Goal: Task Accomplishment & Management: Manage account settings

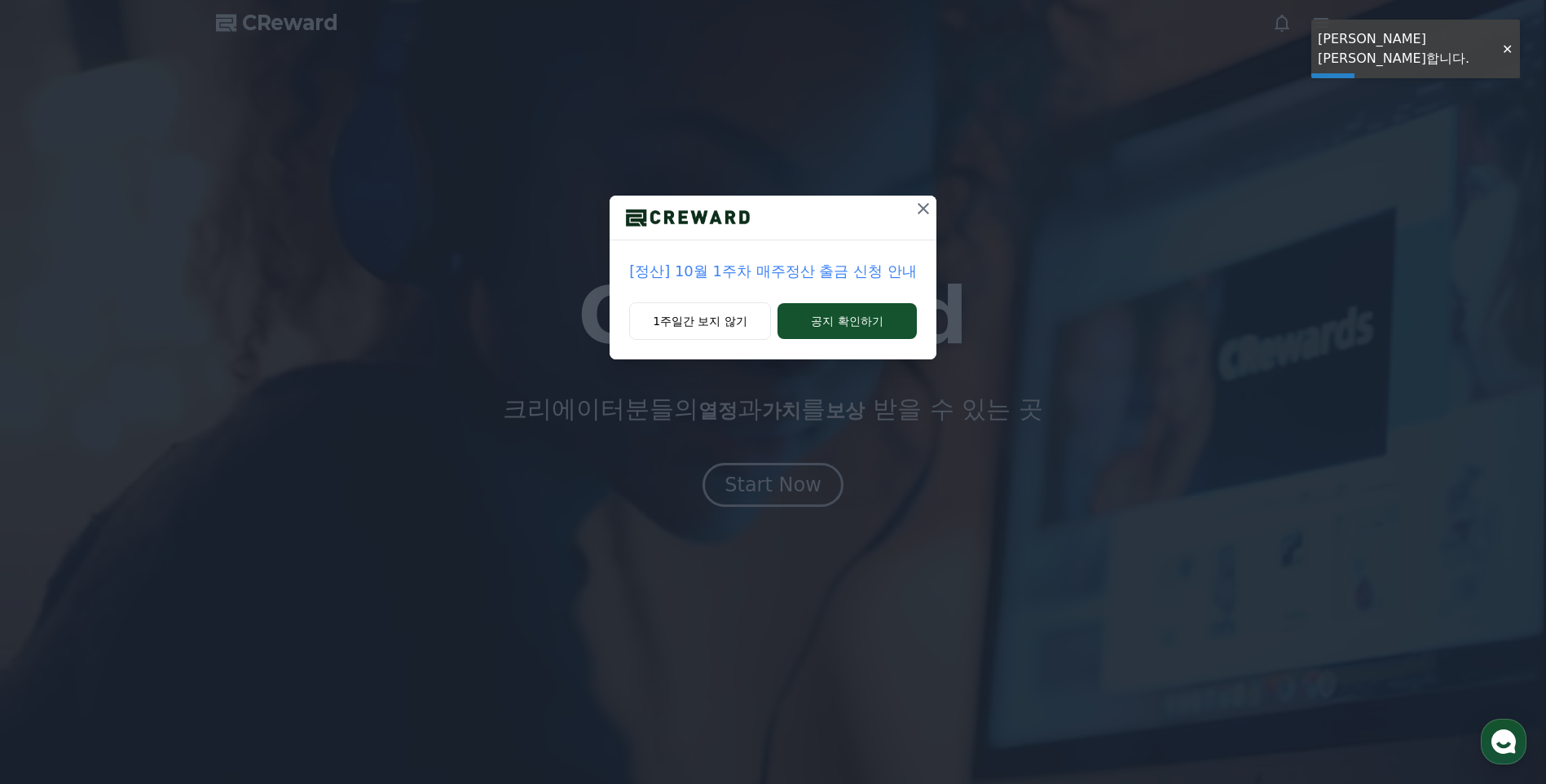
click at [925, 206] on icon at bounding box center [923, 208] width 11 height 11
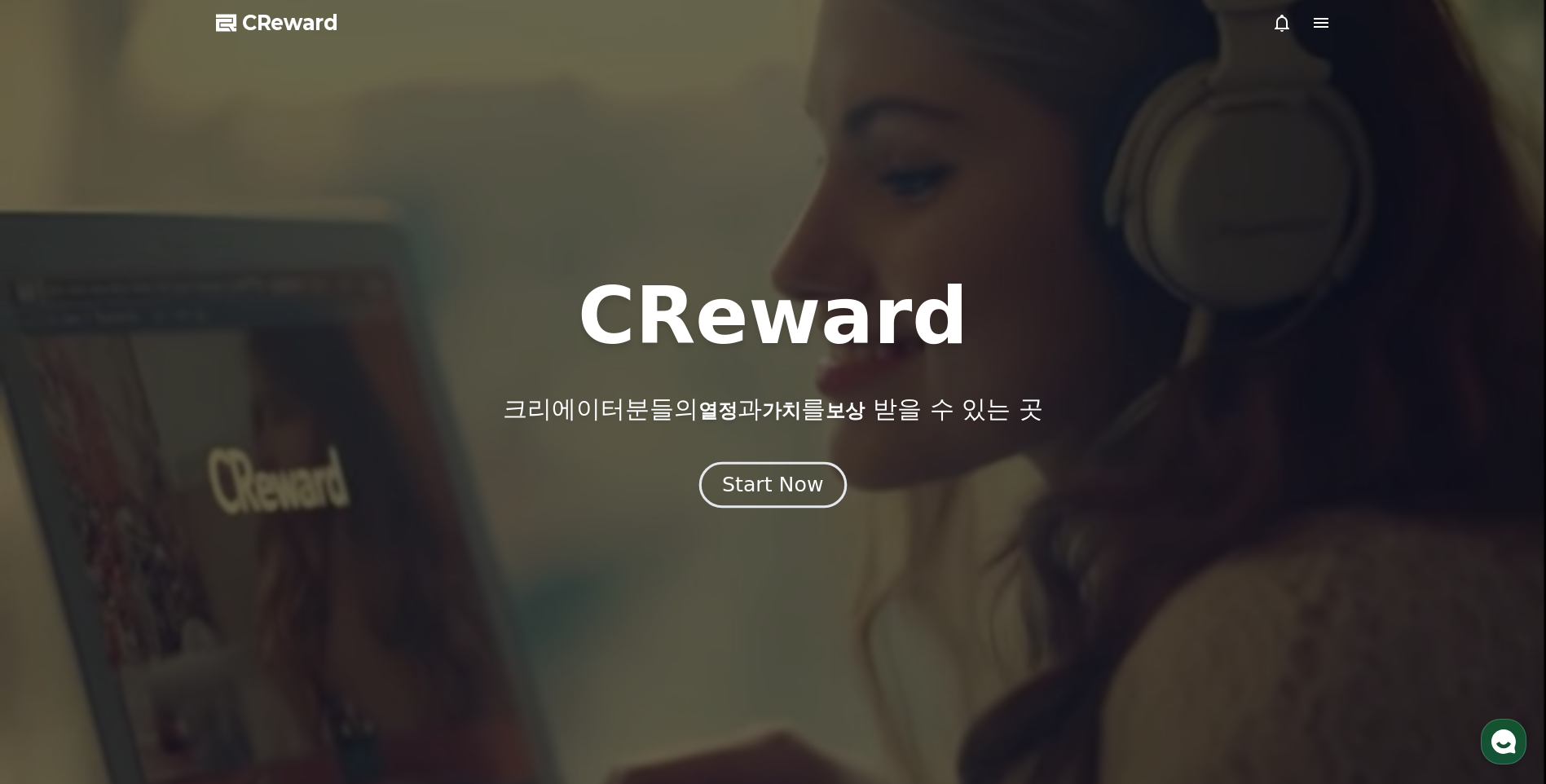
click at [778, 468] on button "Start Now" at bounding box center [773, 485] width 148 height 46
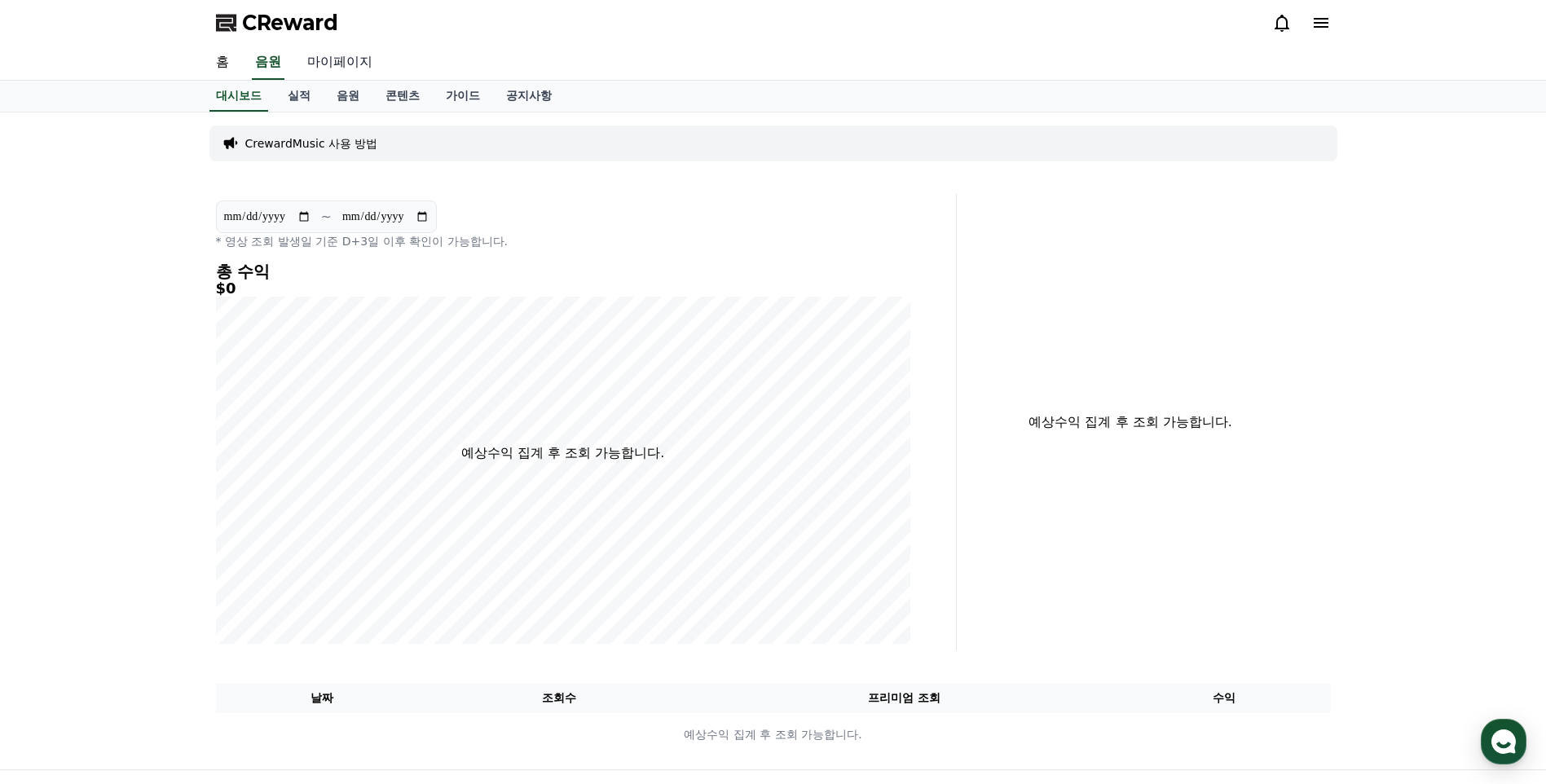
click at [337, 61] on link "마이페이지" at bounding box center [340, 62] width 91 height 34
select select "**********"
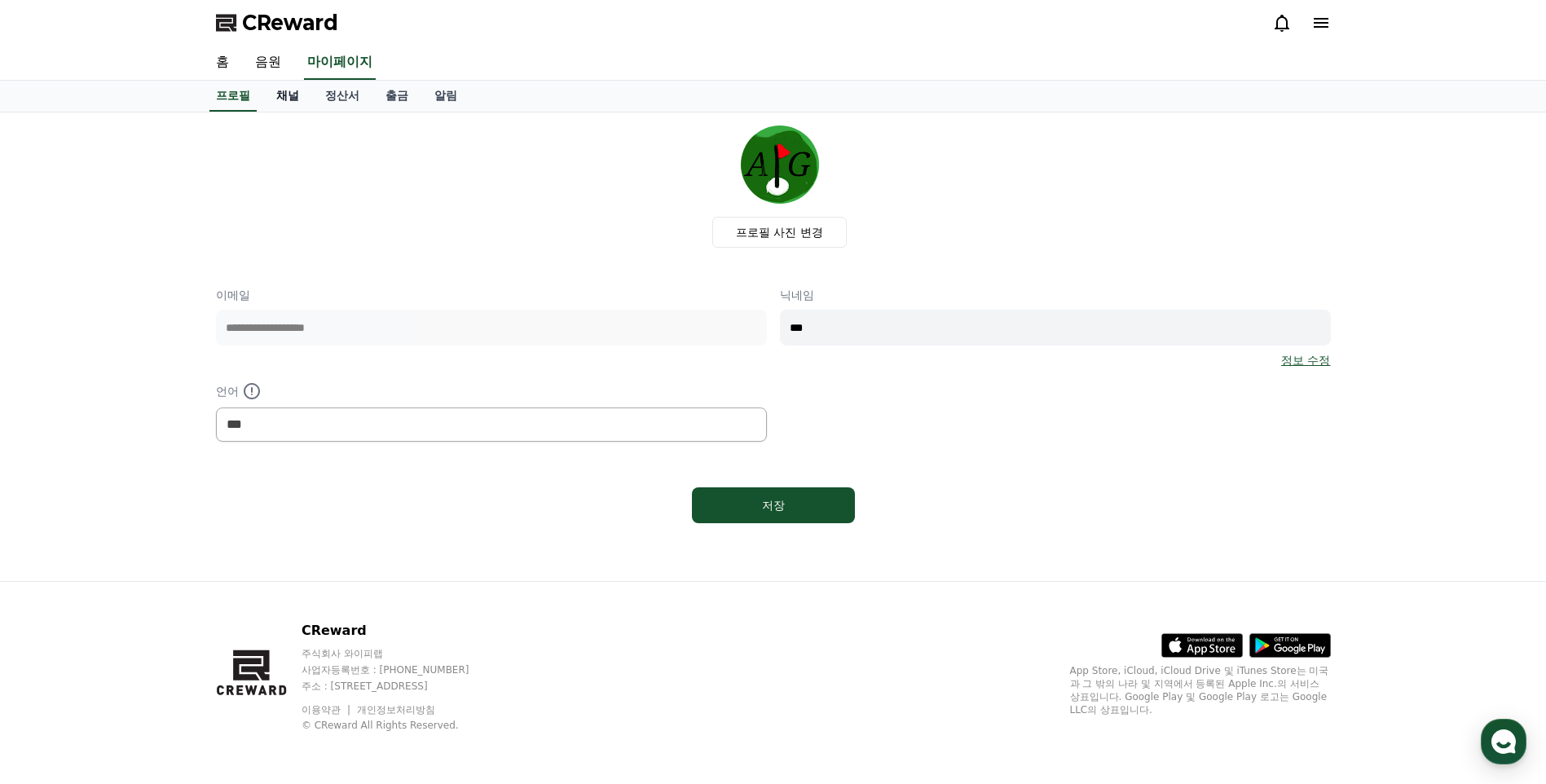
click at [291, 93] on link "채널" at bounding box center [288, 95] width 49 height 31
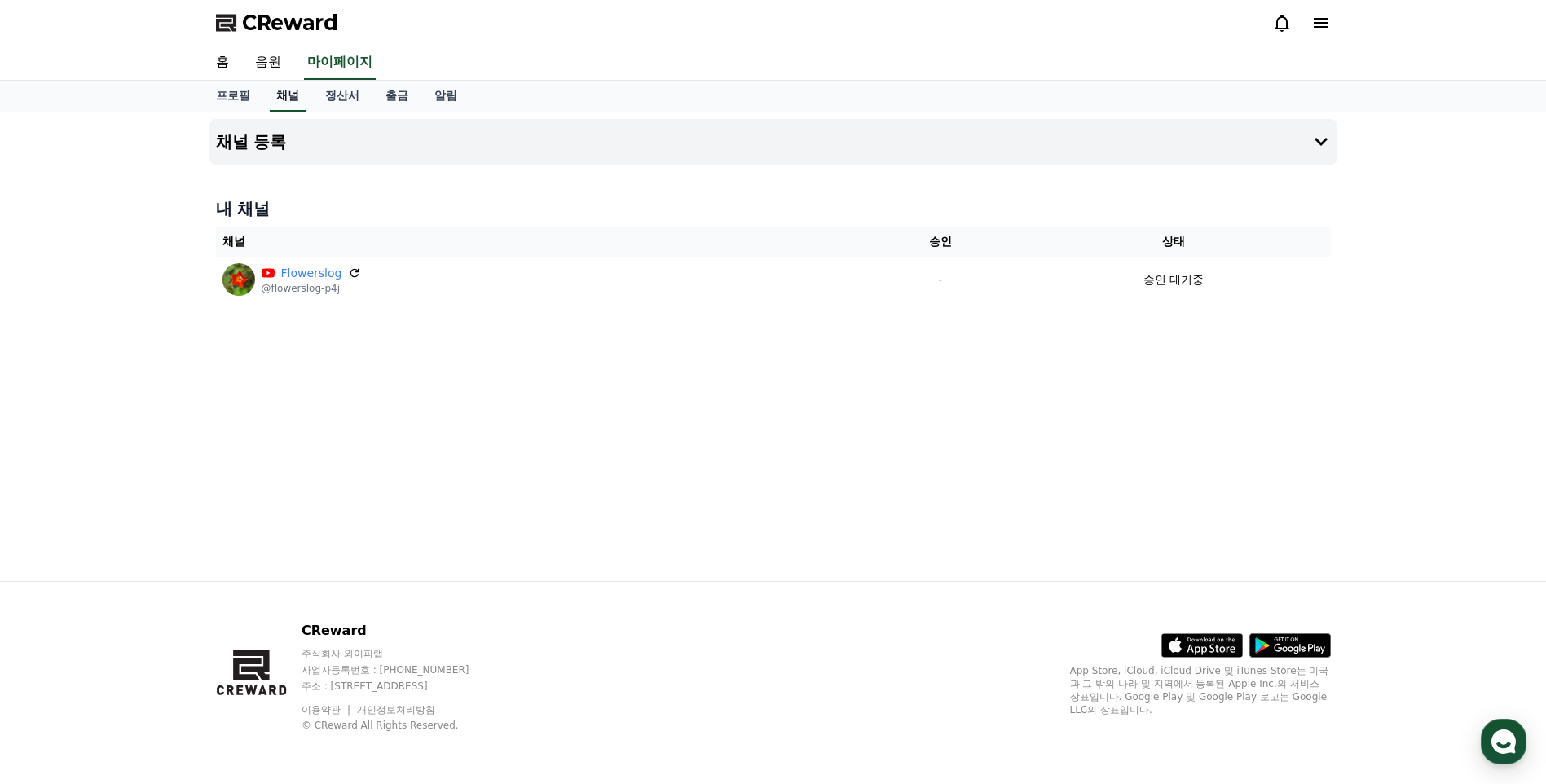
click at [290, 100] on link "채널" at bounding box center [287, 95] width 36 height 31
click at [269, 135] on h4 "채널 등록" at bounding box center [251, 142] width 71 height 18
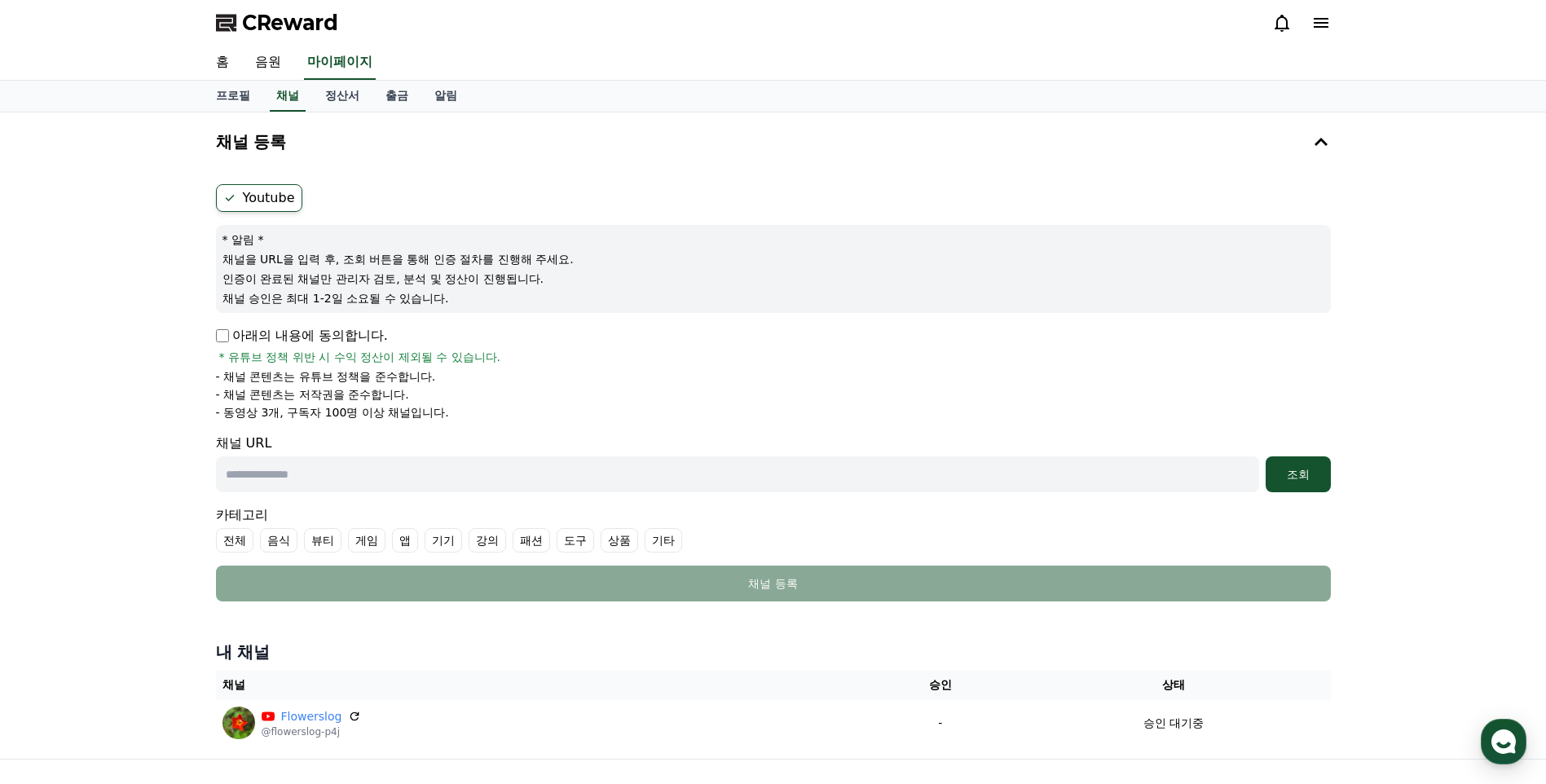
click at [229, 200] on icon at bounding box center [229, 198] width 13 height 13
click at [356, 477] on input "text" at bounding box center [738, 473] width 1044 height 36
paste input "**********"
type input "**********"
click at [1305, 478] on div "조회" at bounding box center [1298, 474] width 53 height 17
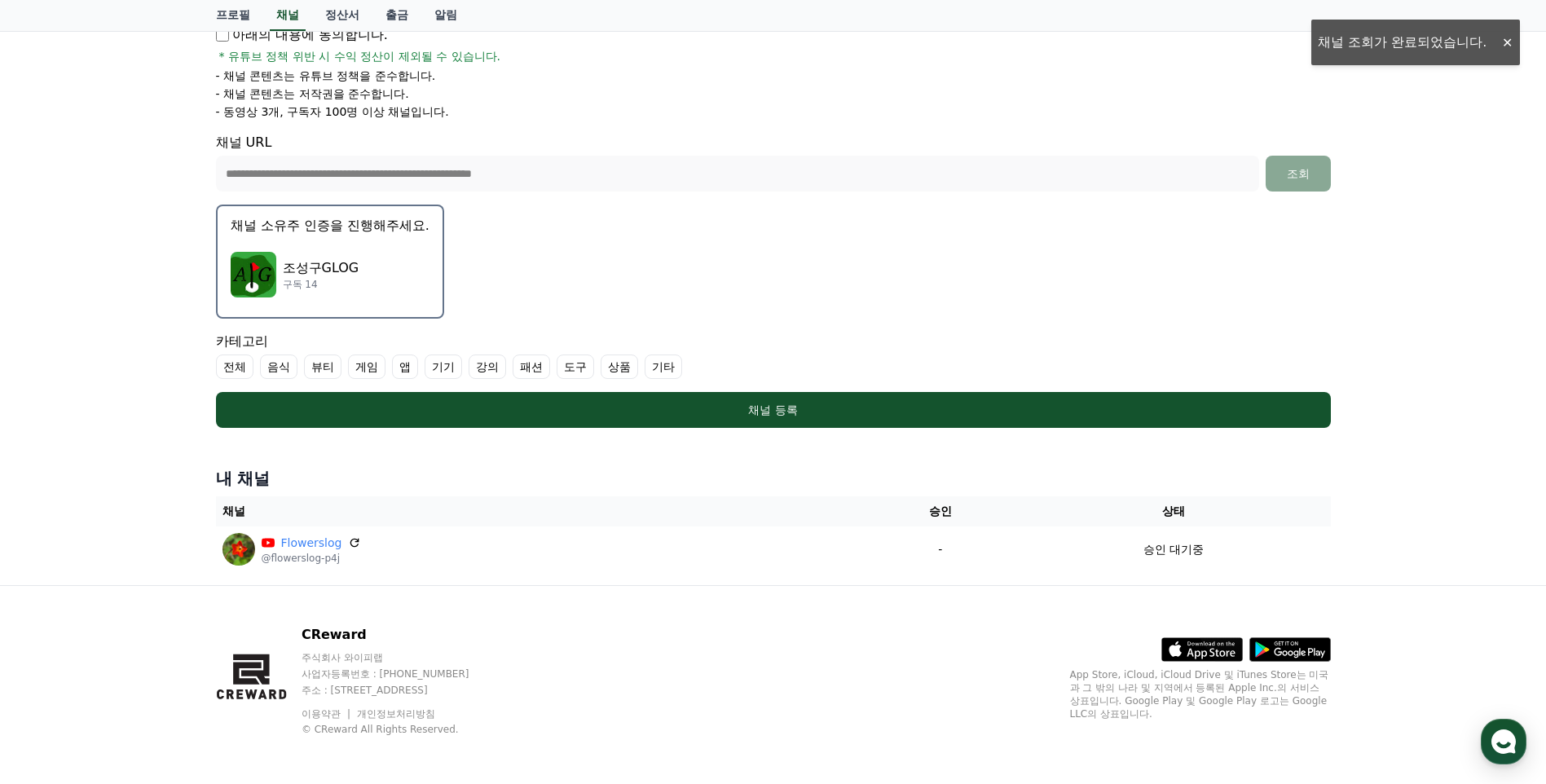
scroll to position [304, 0]
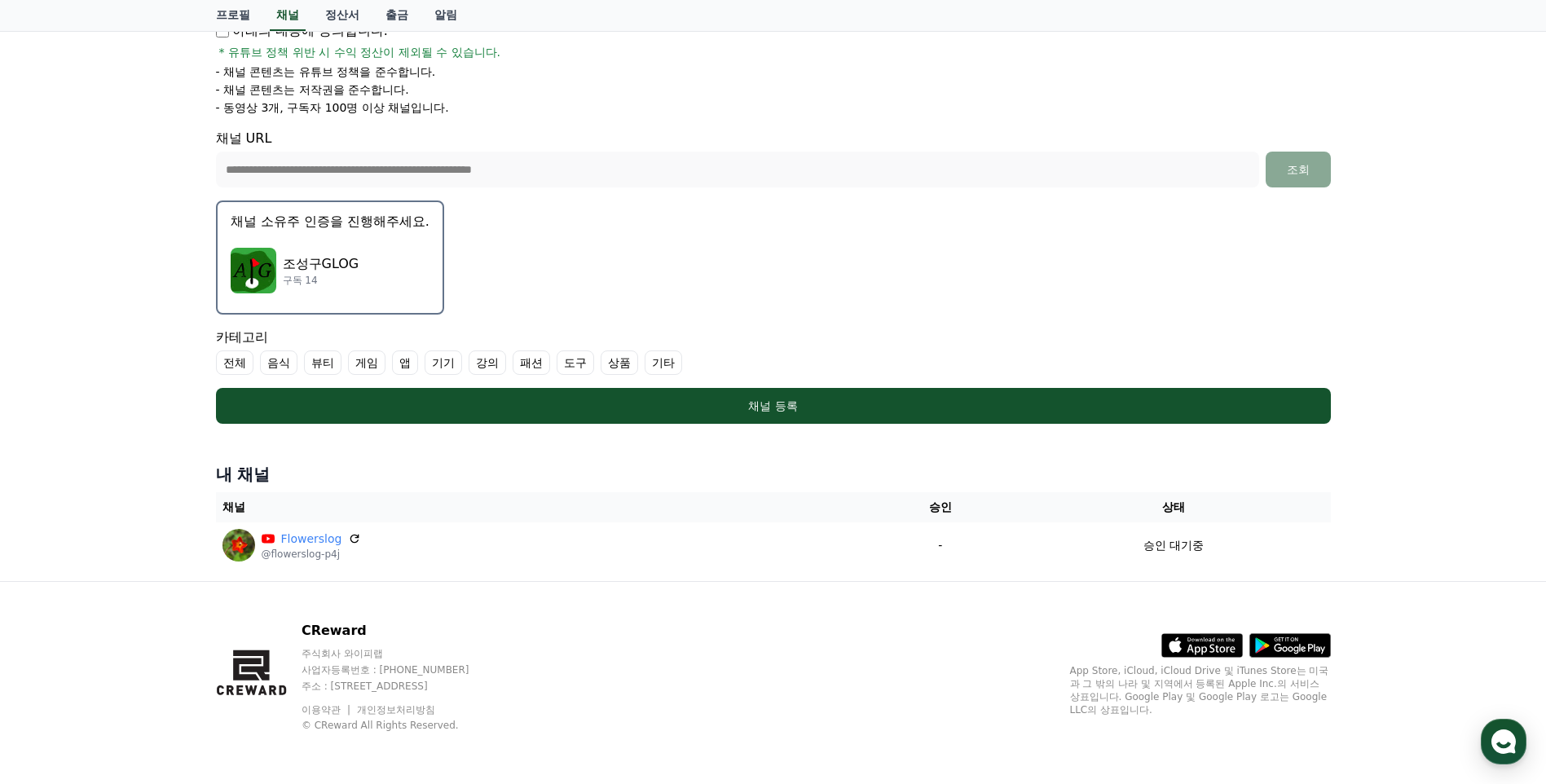
click at [372, 276] on div "조성구GLOG 구독 14" at bounding box center [329, 270] width 199 height 65
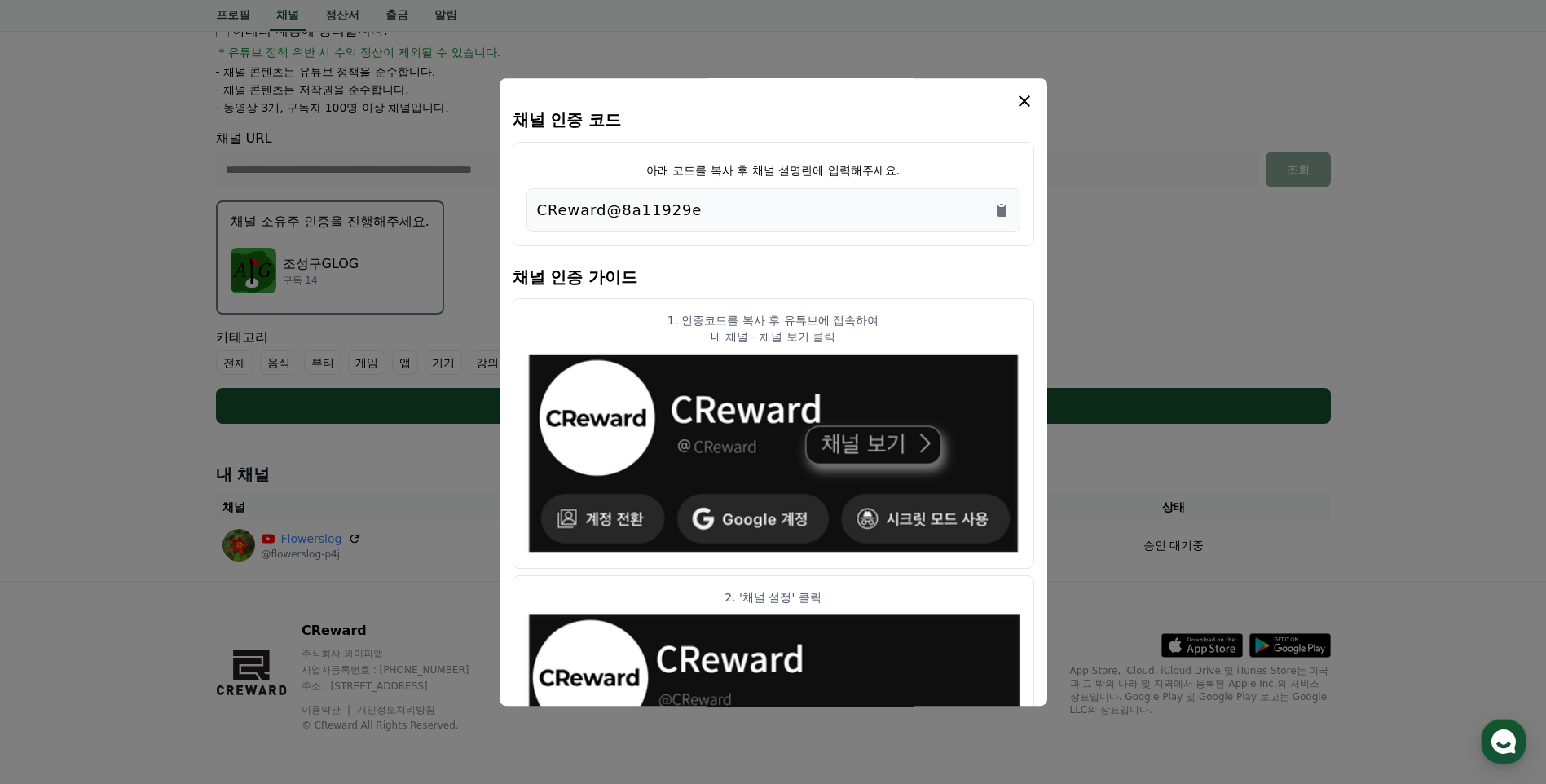
drag, startPoint x: 697, startPoint y: 213, endPoint x: 533, endPoint y: 208, distance: 164.1
click at [533, 208] on div "CReward@8a11929e" at bounding box center [773, 210] width 494 height 44
copy p "CReward@8a11929e"
click at [1023, 100] on icon "modal" at bounding box center [1024, 101] width 19 height 19
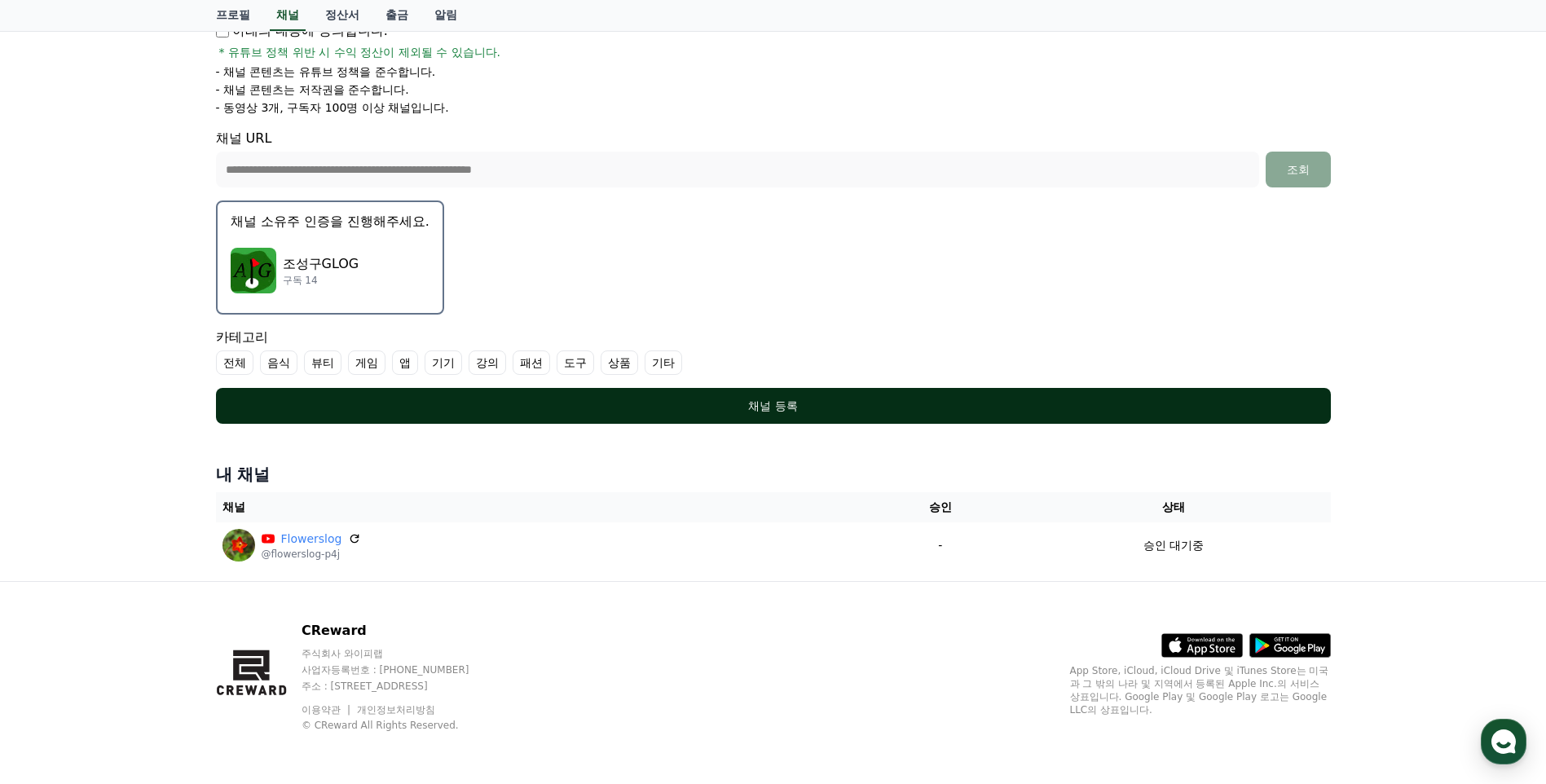
click at [773, 409] on div "채널 등록" at bounding box center [773, 405] width 1050 height 17
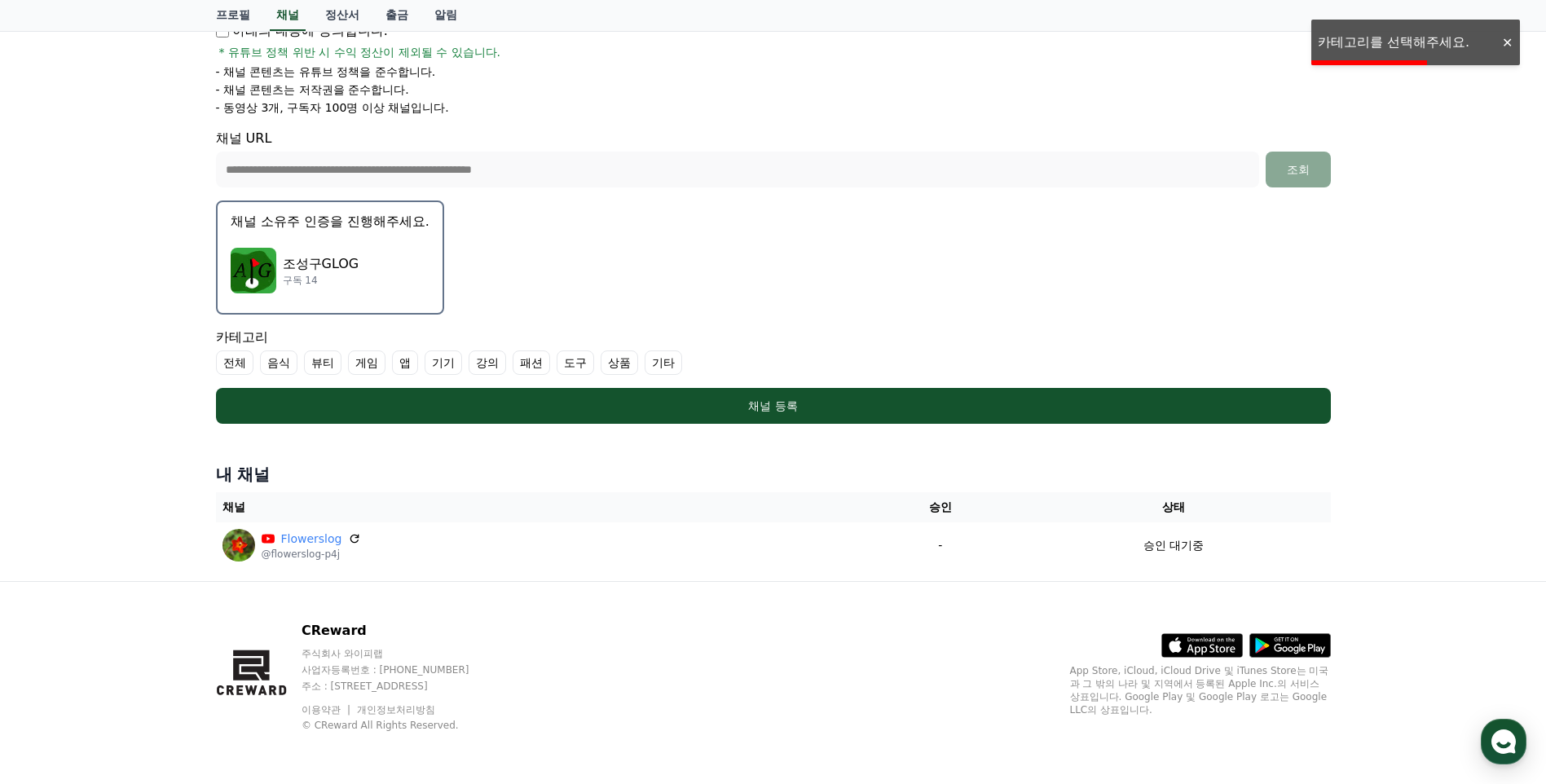
click at [380, 278] on div "조성구GLOG 구독 14" at bounding box center [329, 270] width 199 height 65
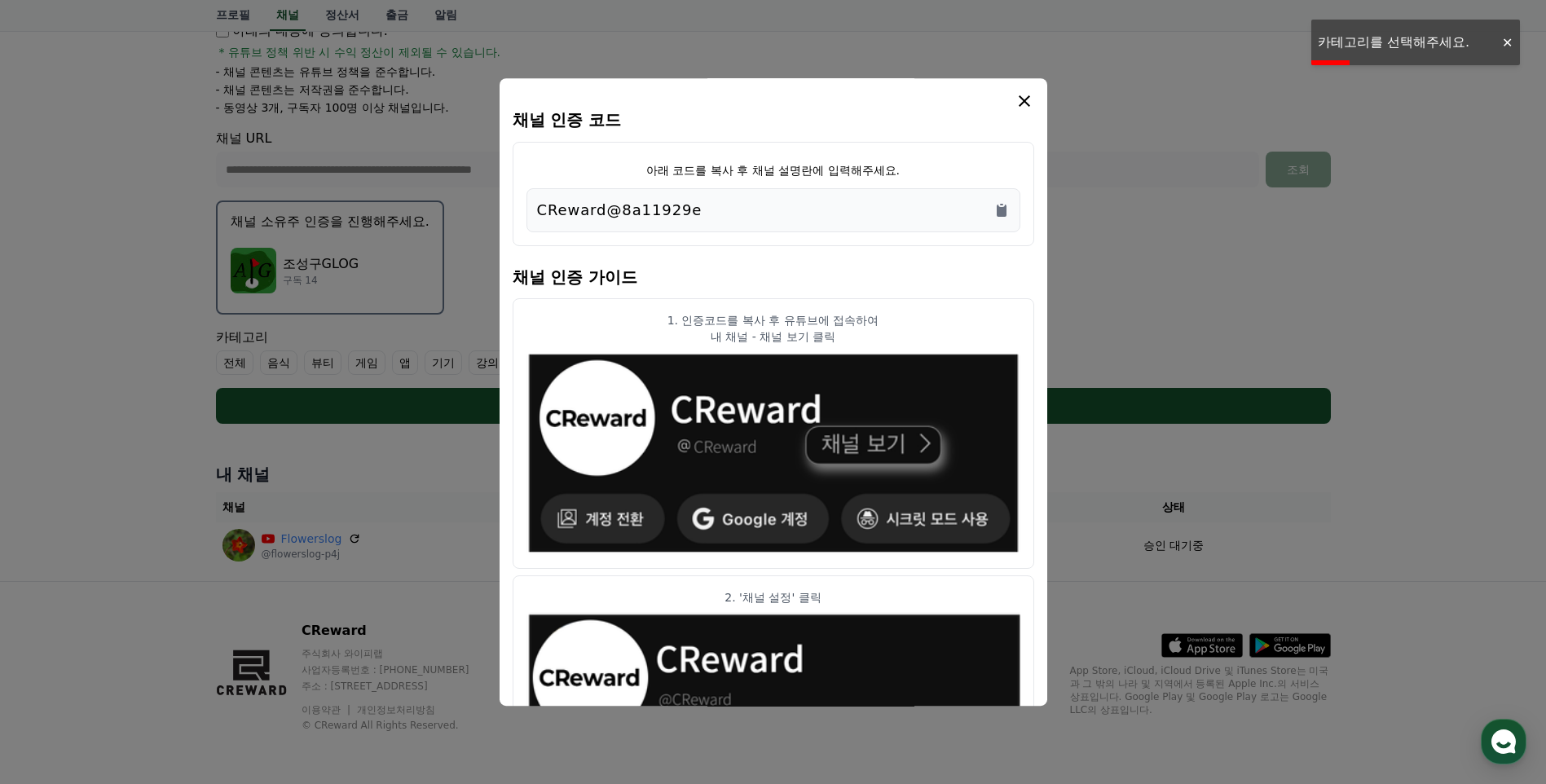
click at [1025, 102] on icon "modal" at bounding box center [1024, 101] width 11 height 11
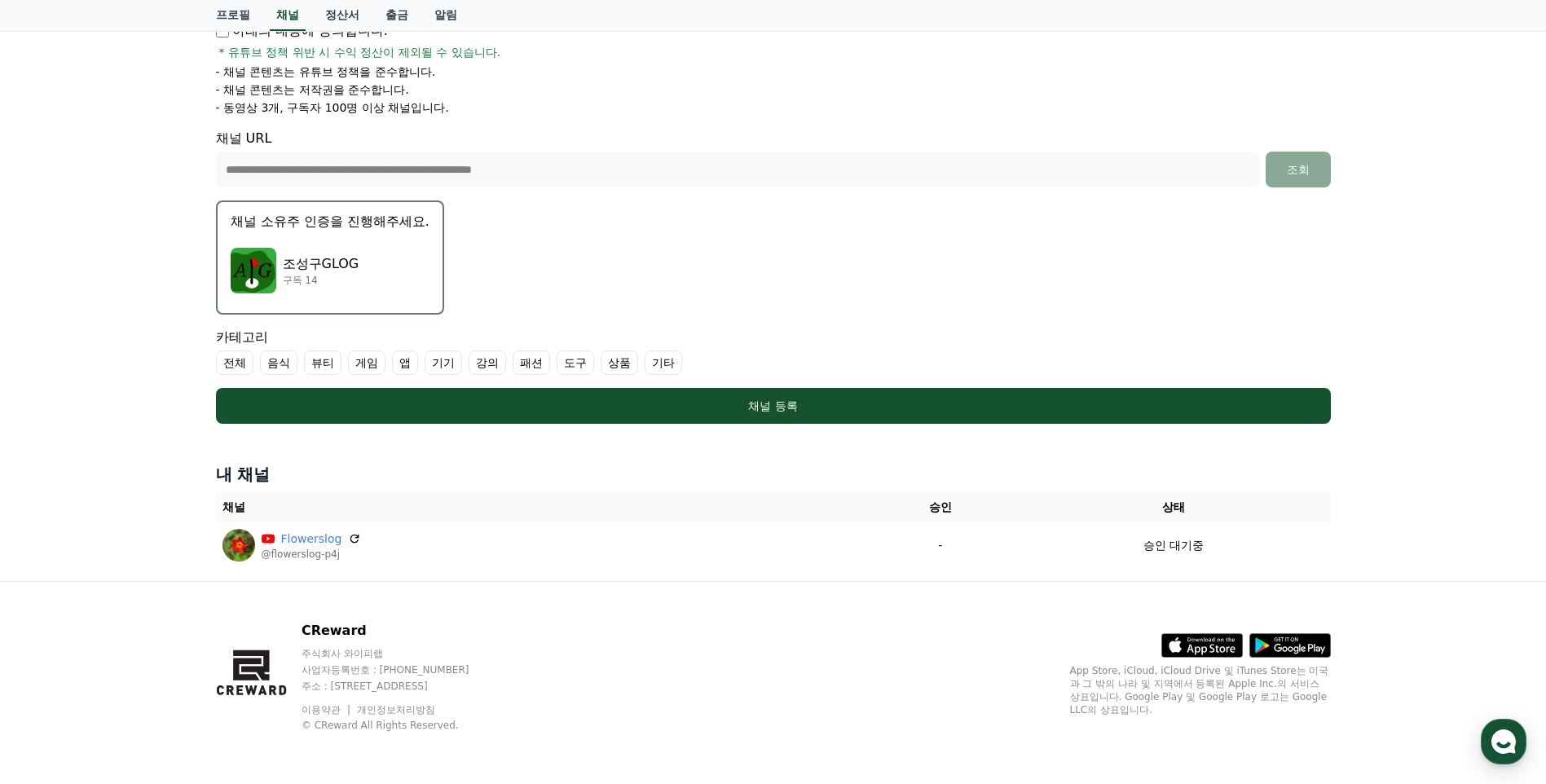
click at [657, 365] on label "기타" at bounding box center [663, 362] width 38 height 24
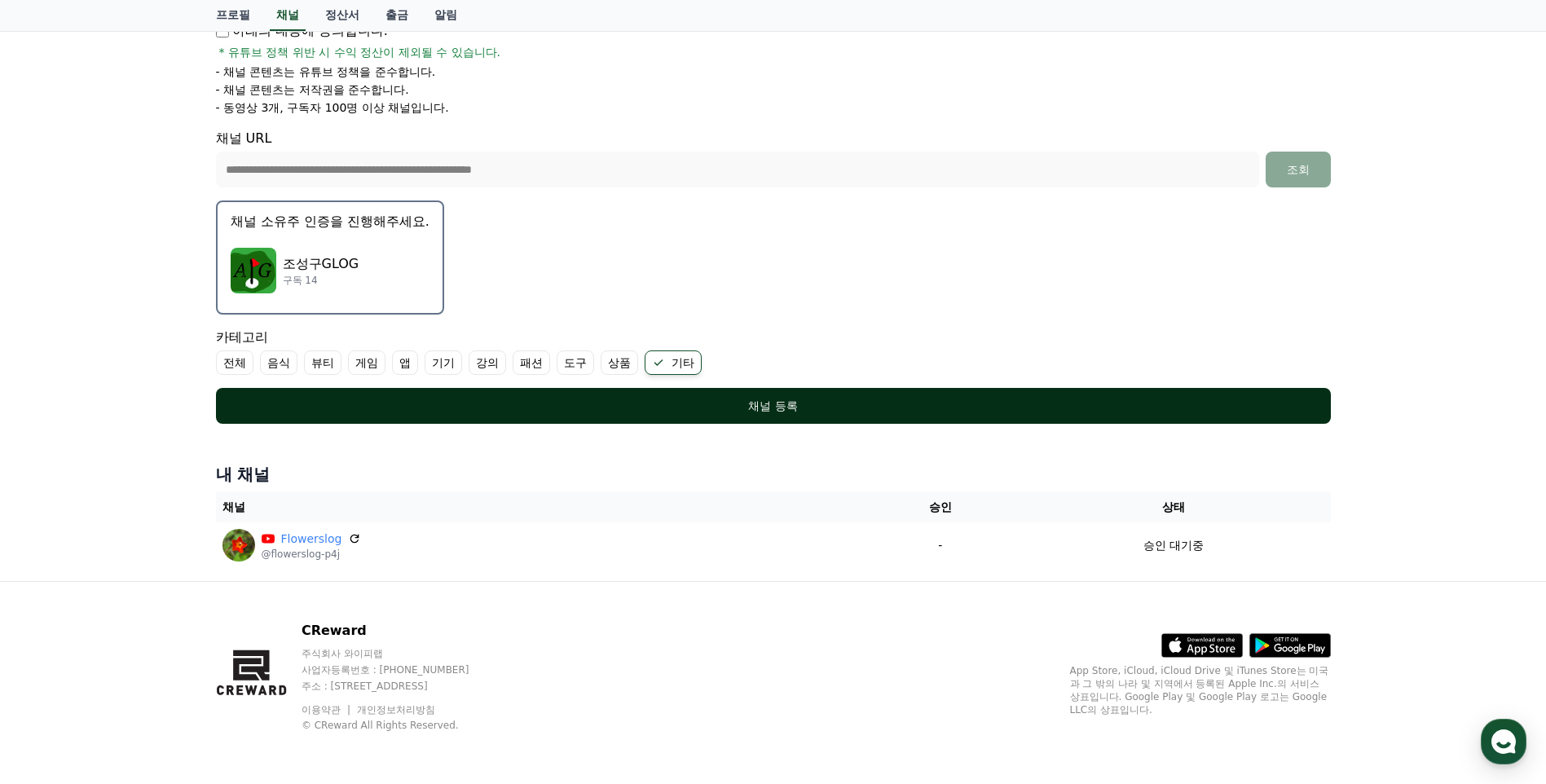
click at [764, 406] on div "채널 등록" at bounding box center [773, 405] width 1050 height 17
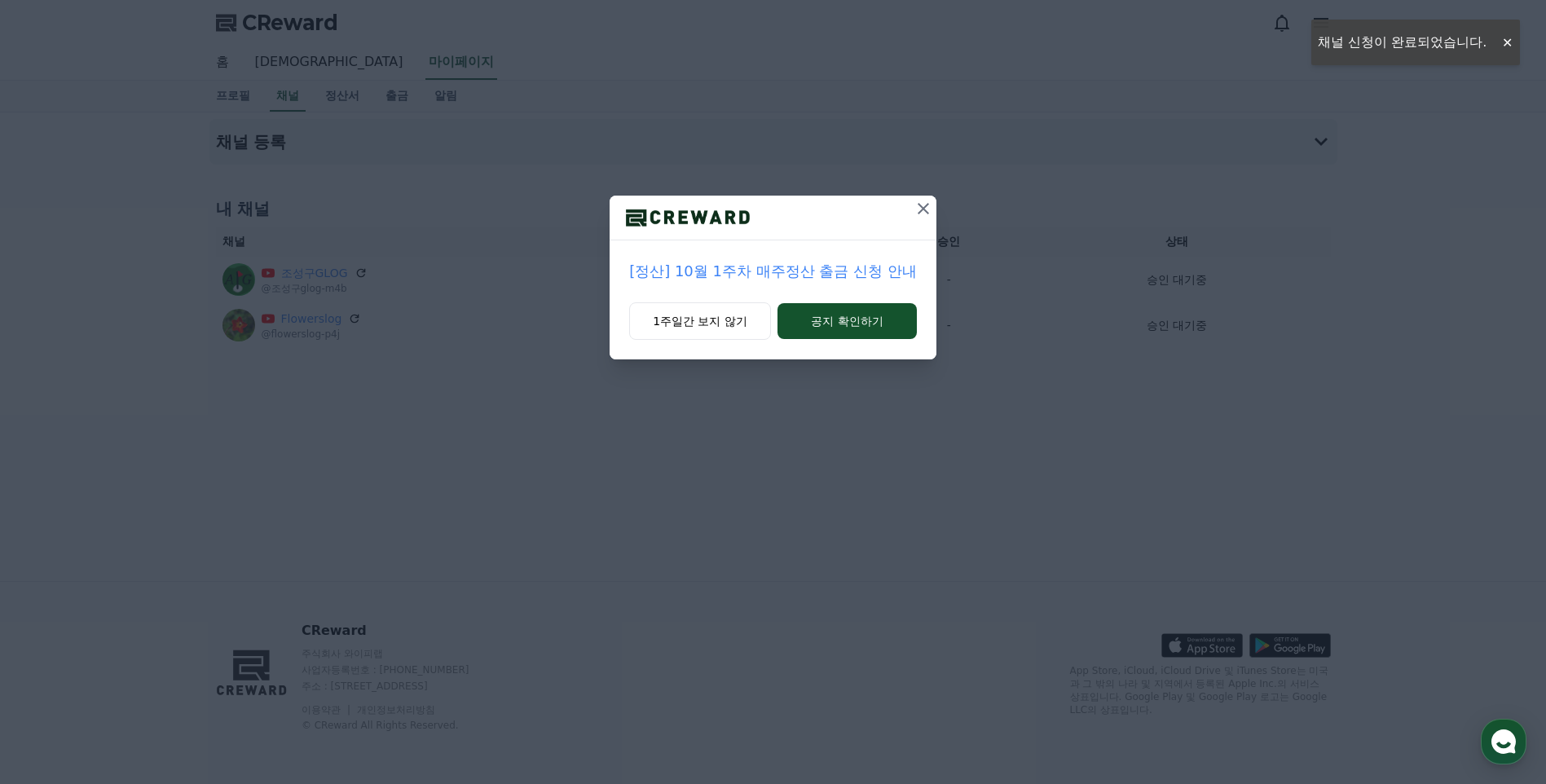
click at [923, 209] on icon at bounding box center [923, 208] width 11 height 11
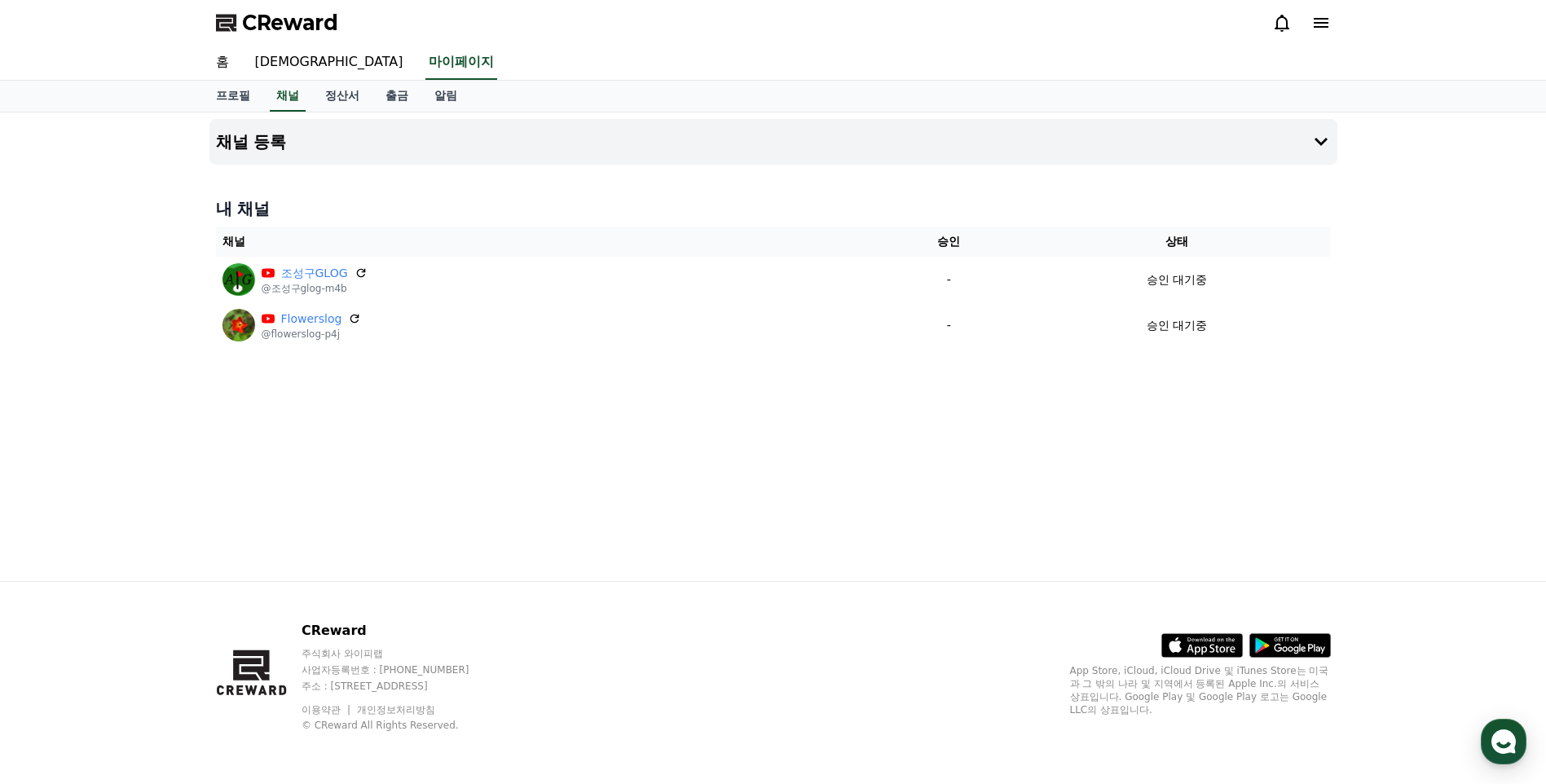
click at [1322, 19] on icon at bounding box center [1321, 22] width 15 height 10
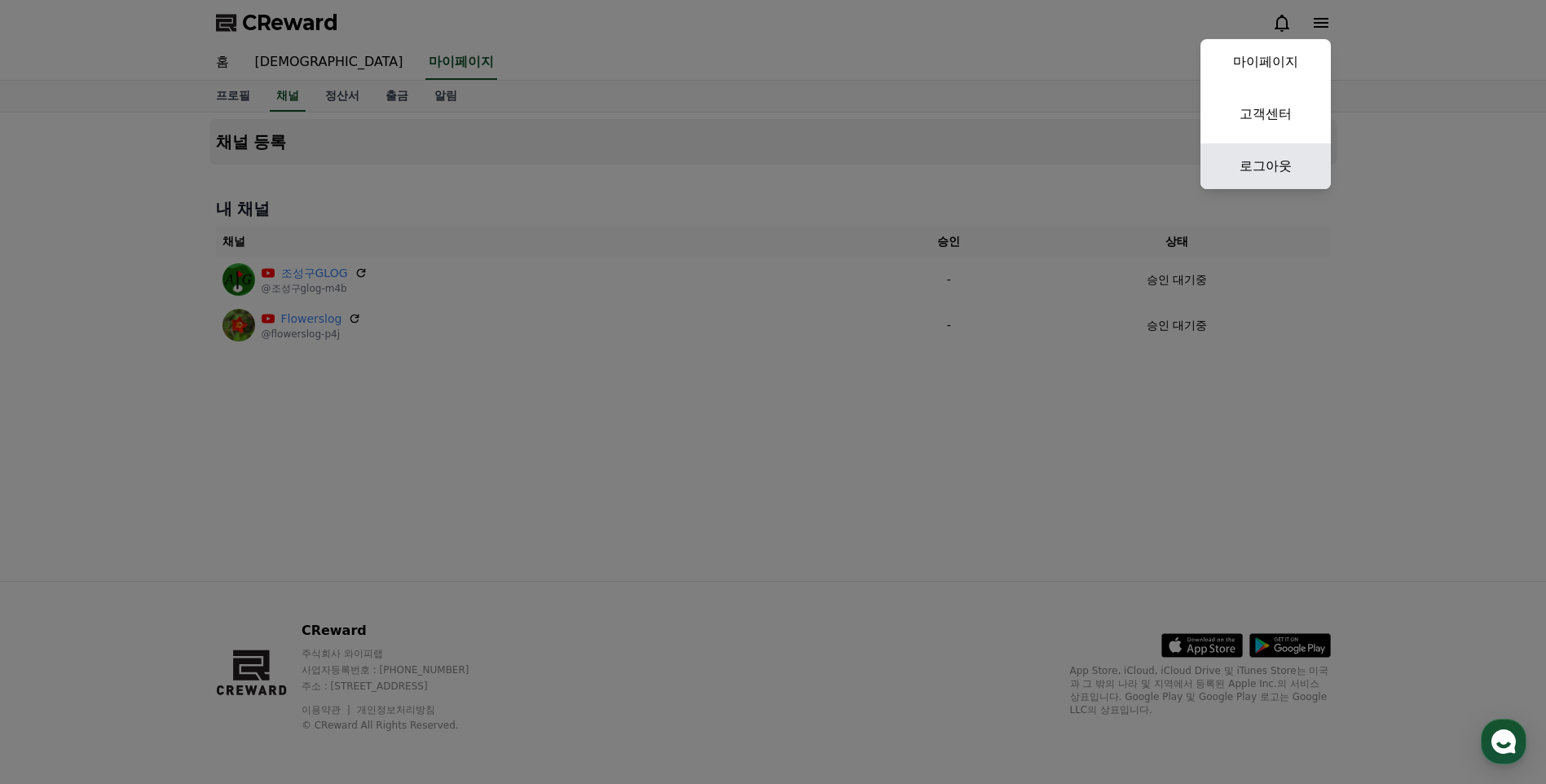
click at [1264, 164] on link "로그아웃" at bounding box center [1265, 166] width 130 height 46
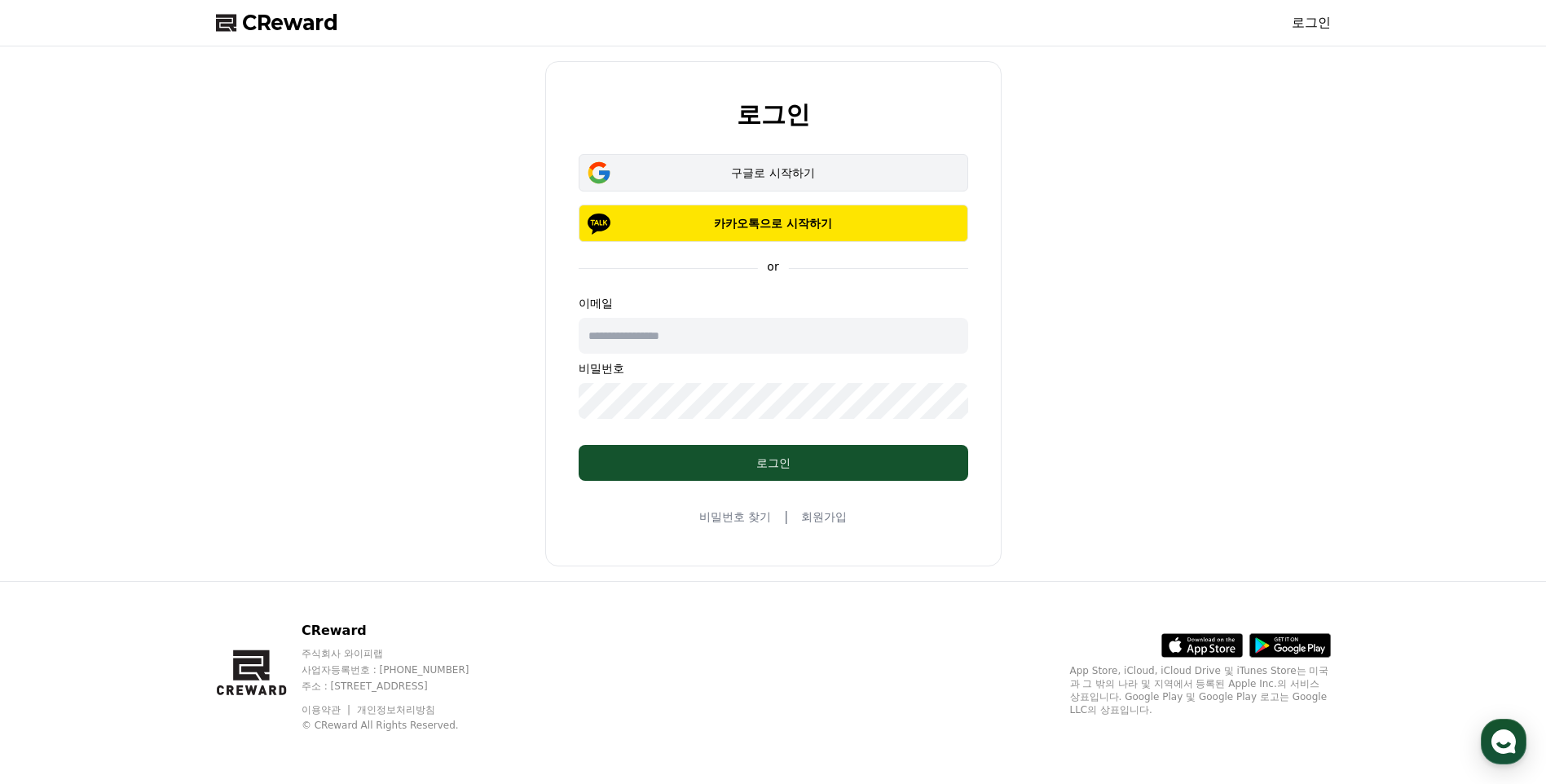
click at [782, 174] on div "구글로 시작하기" at bounding box center [773, 172] width 342 height 17
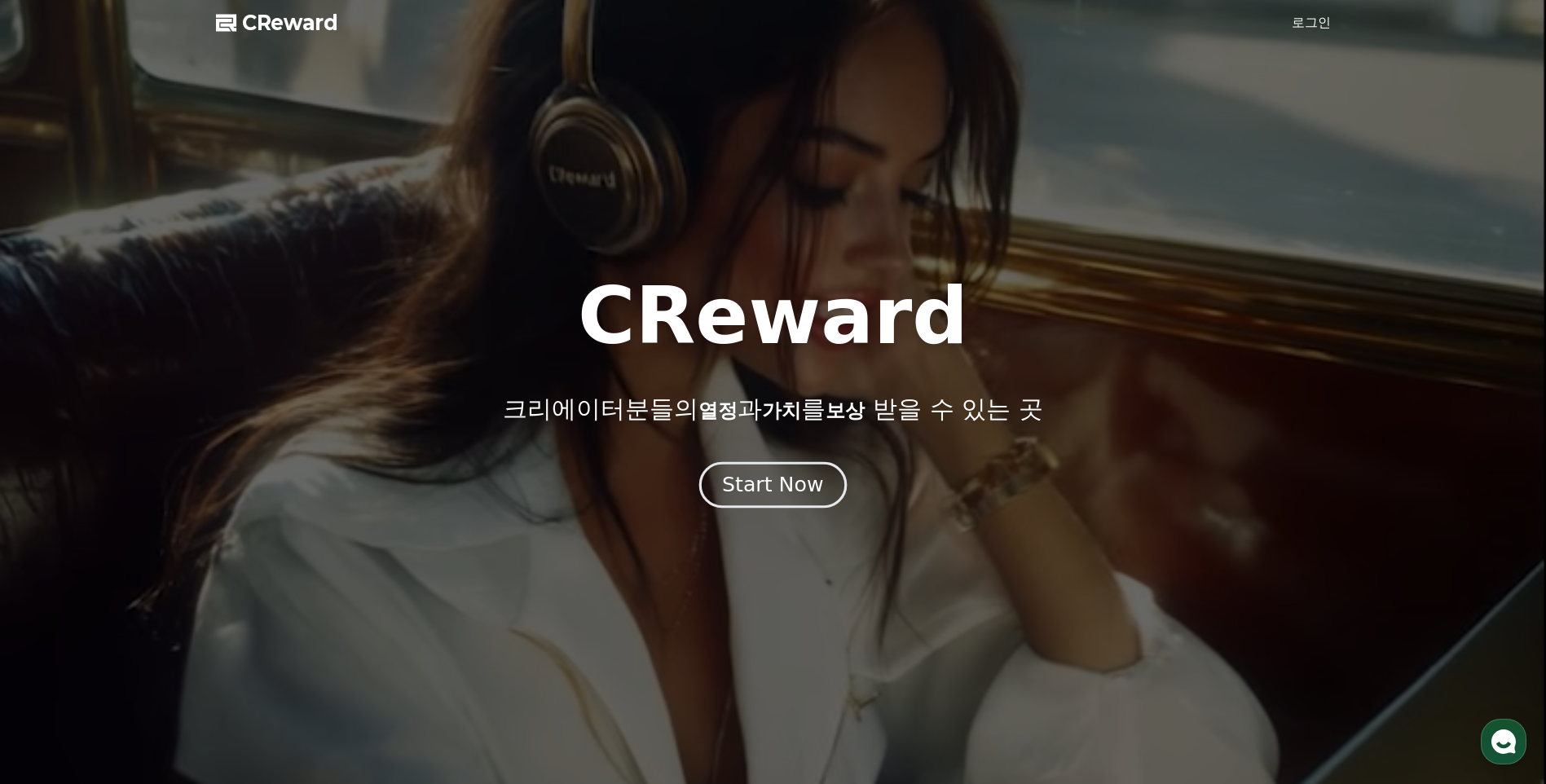
click at [794, 475] on div "Start Now" at bounding box center [772, 485] width 101 height 28
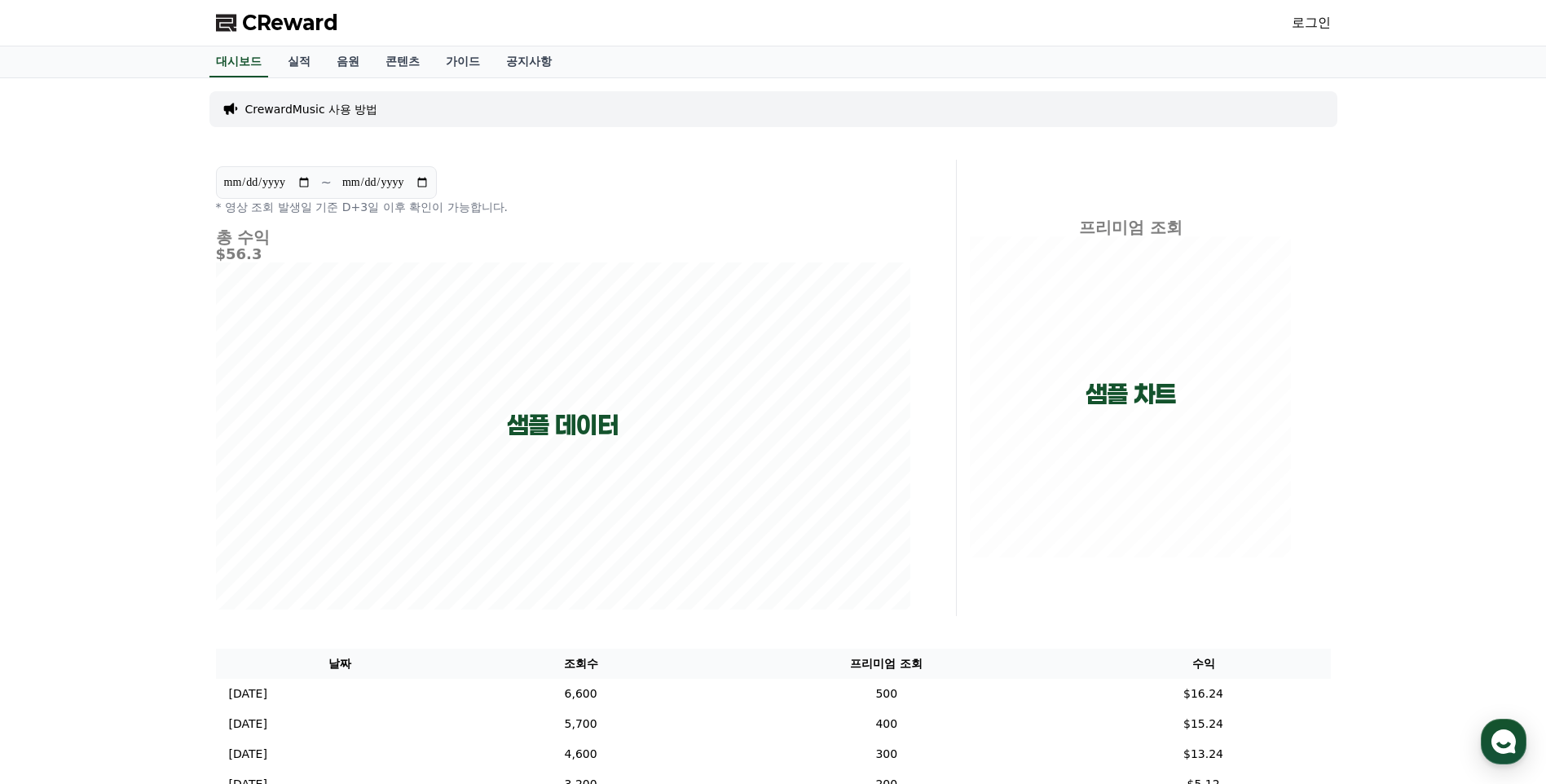
click at [1303, 25] on link "로그인" at bounding box center [1311, 23] width 39 height 19
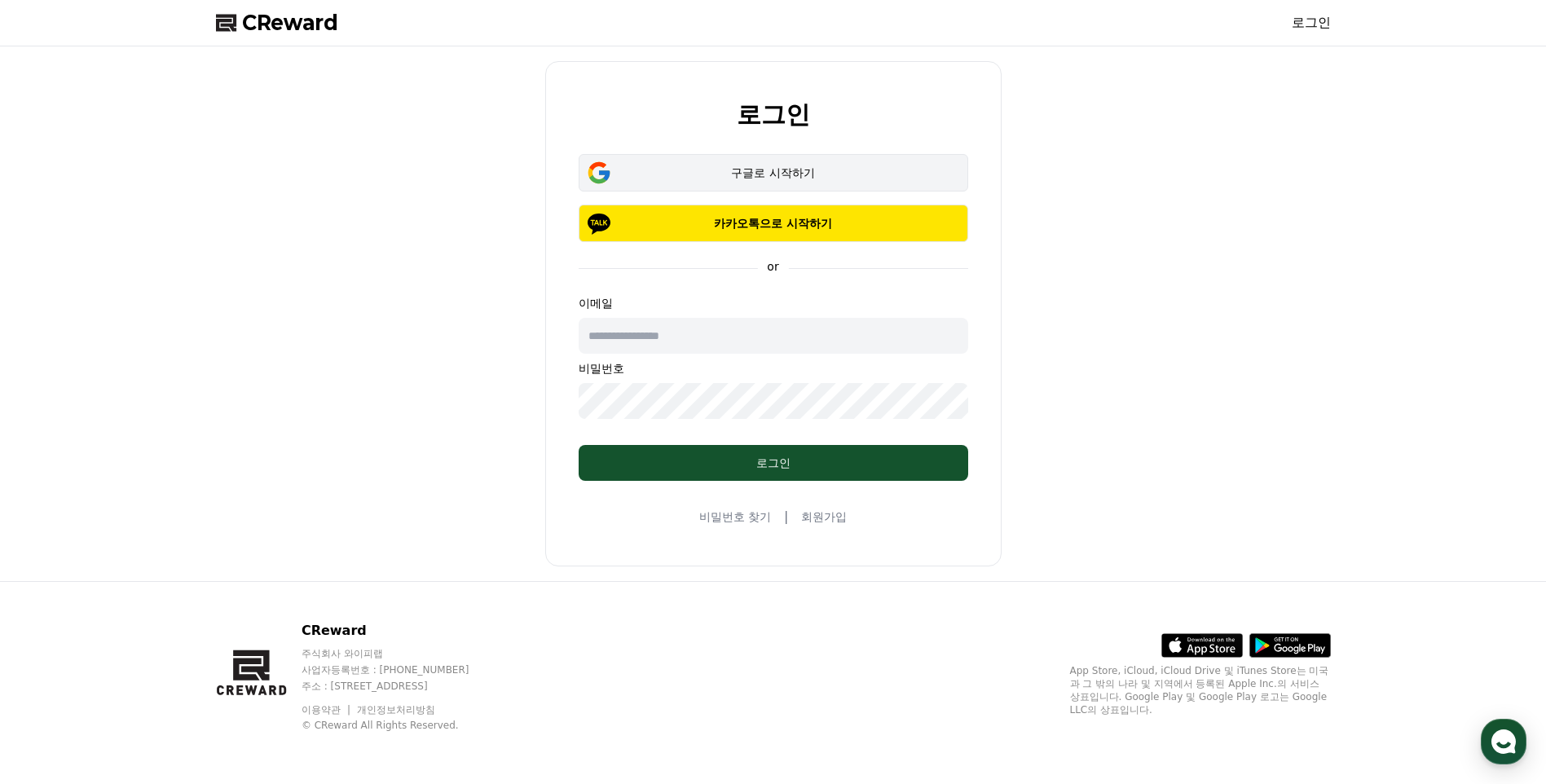
click at [784, 171] on div "구글로 시작하기" at bounding box center [773, 172] width 342 height 17
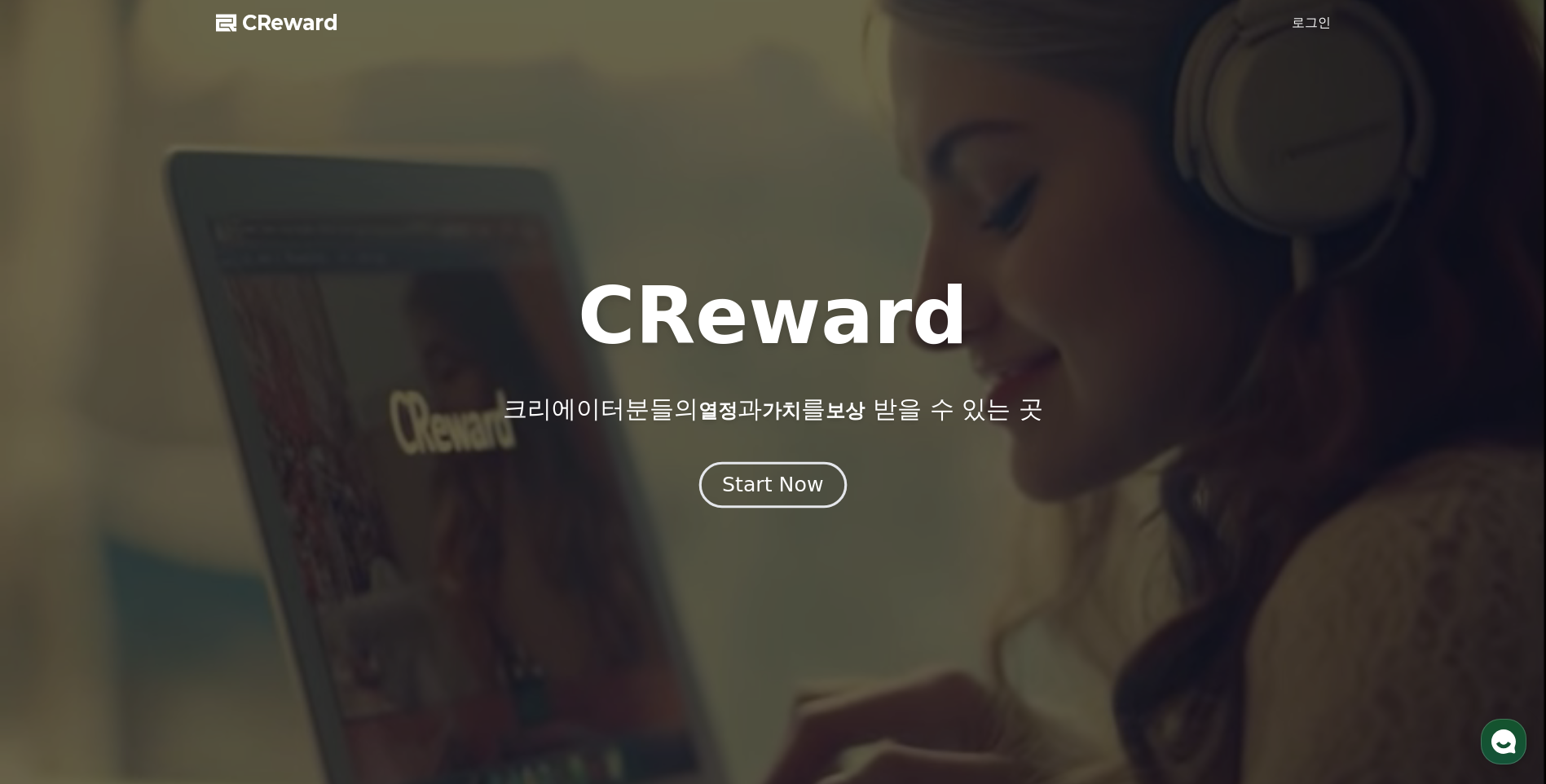
click at [817, 482] on div "Start Now" at bounding box center [772, 485] width 101 height 28
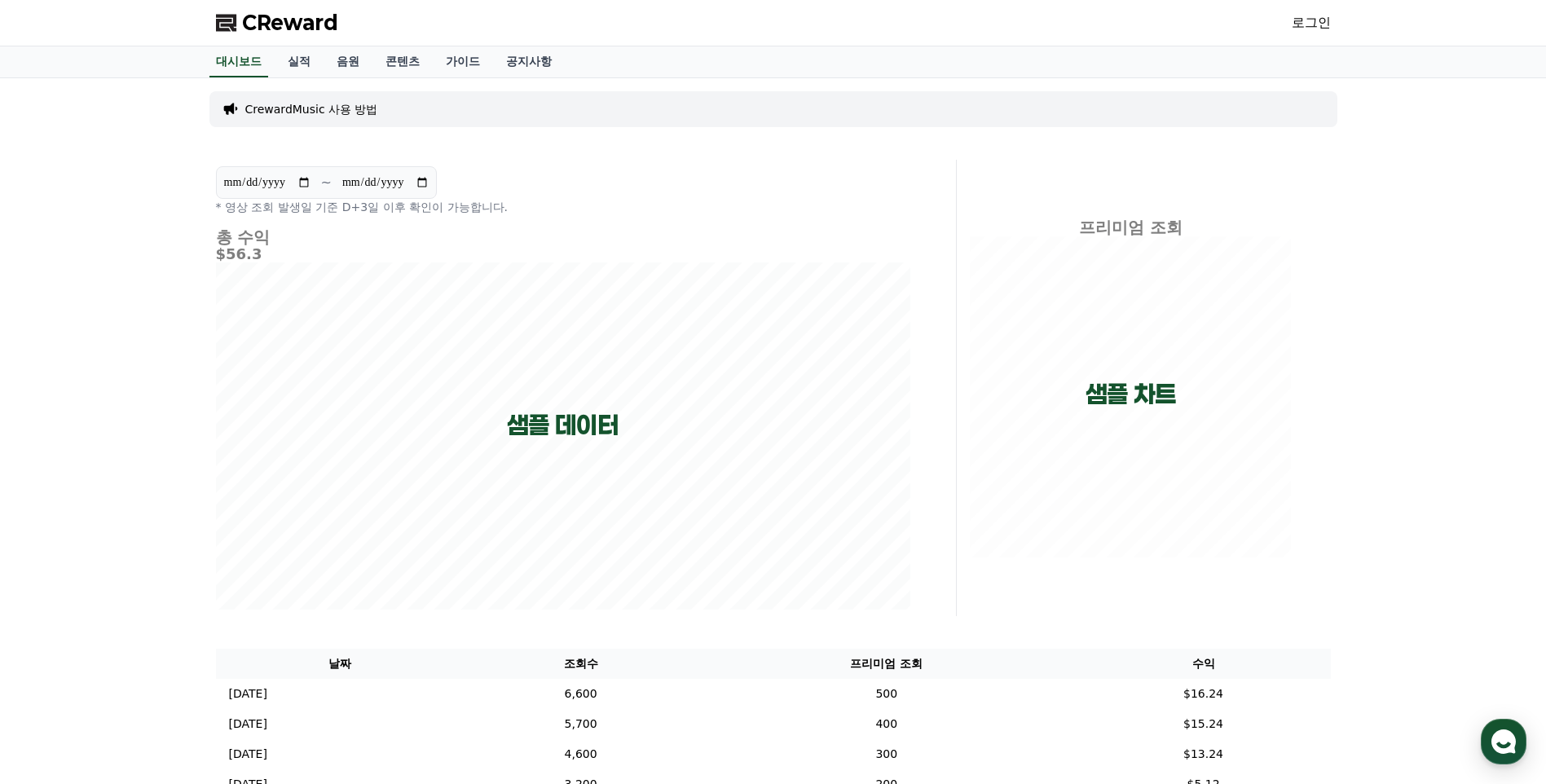
click at [1324, 19] on link "로그인" at bounding box center [1311, 23] width 39 height 19
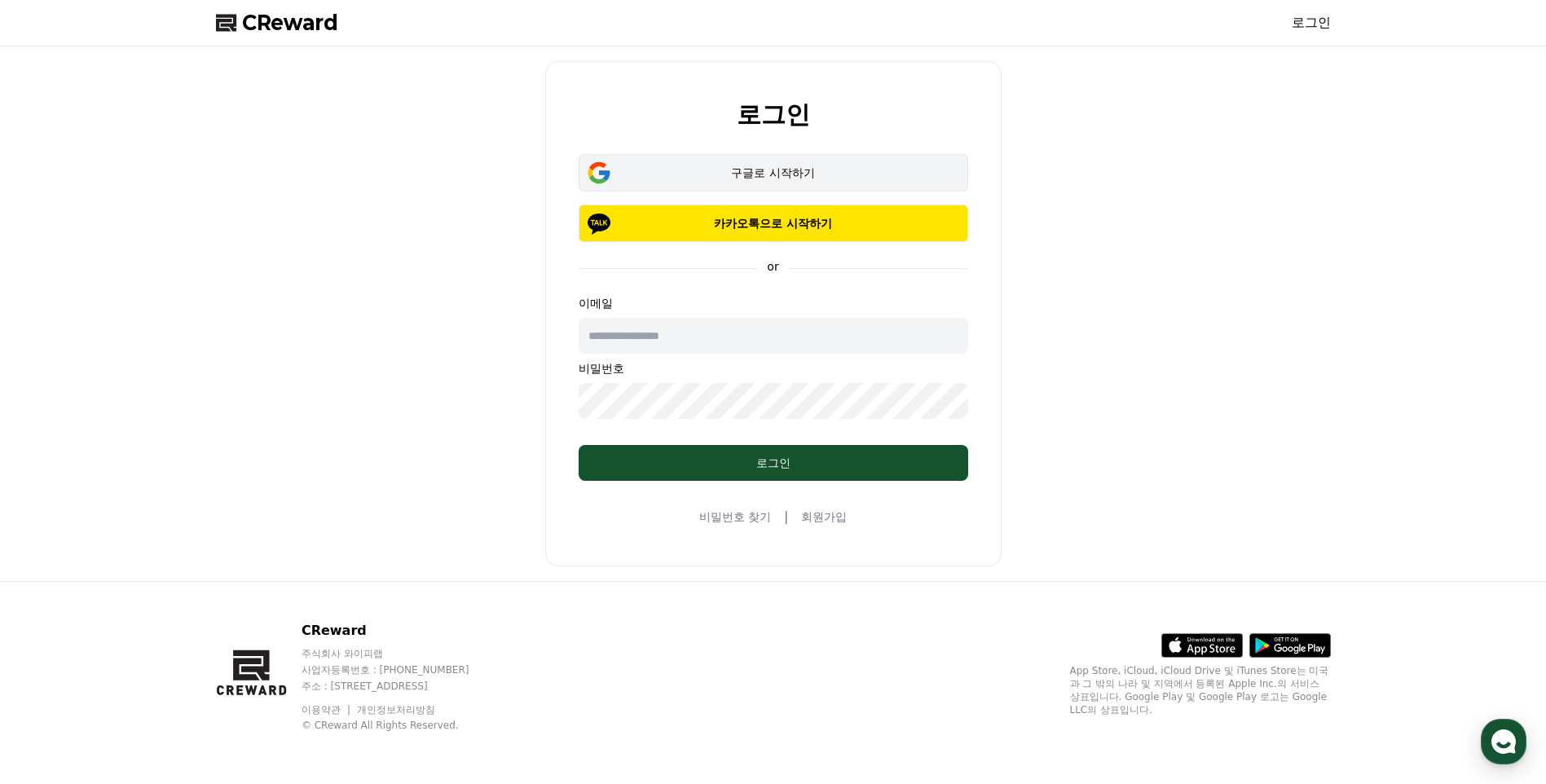
click at [774, 175] on div "구글로 시작하기" at bounding box center [773, 172] width 342 height 17
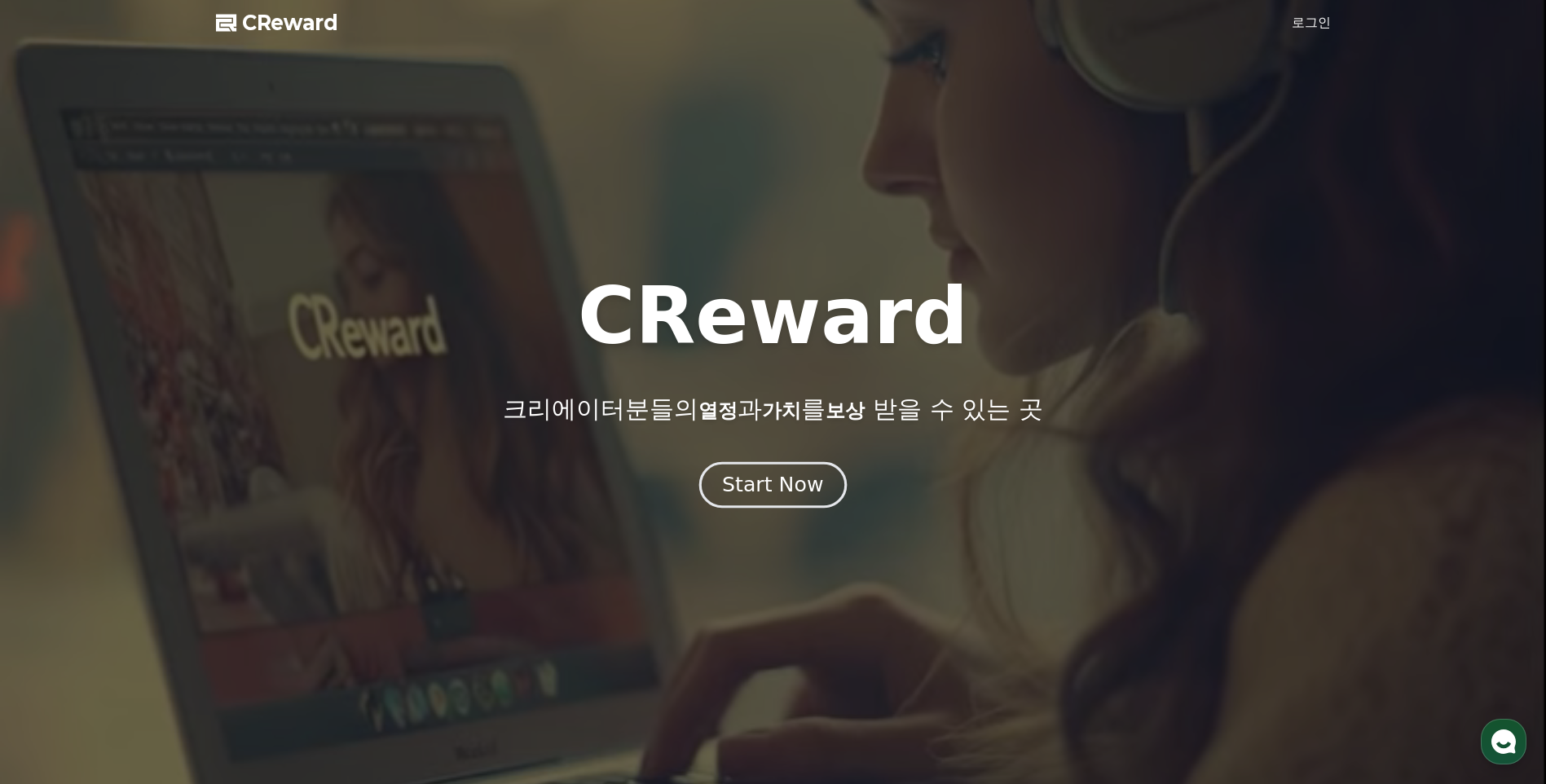
click at [755, 487] on div "Start Now" at bounding box center [772, 485] width 101 height 28
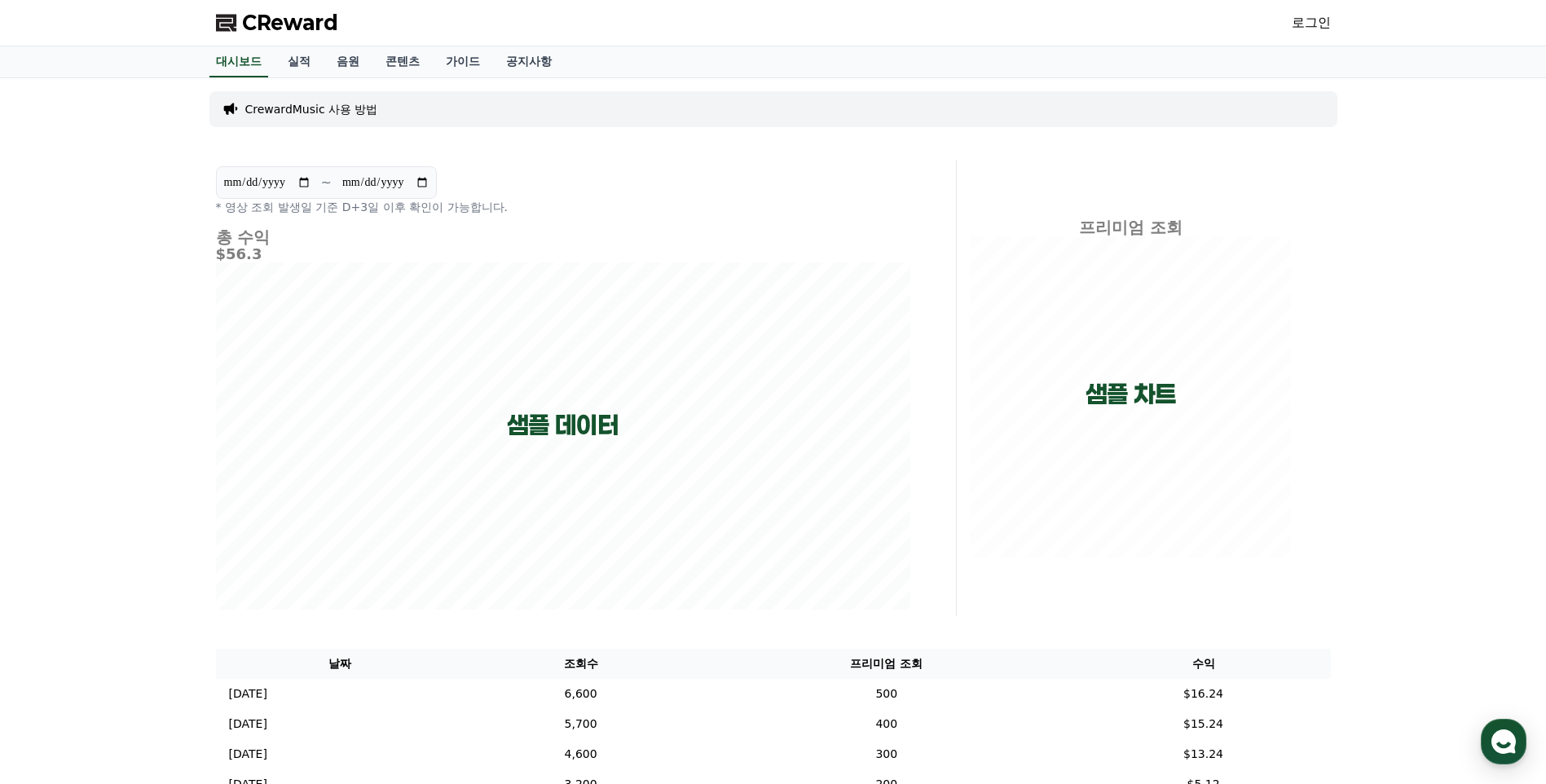
click at [1318, 20] on link "로그인" at bounding box center [1311, 23] width 39 height 19
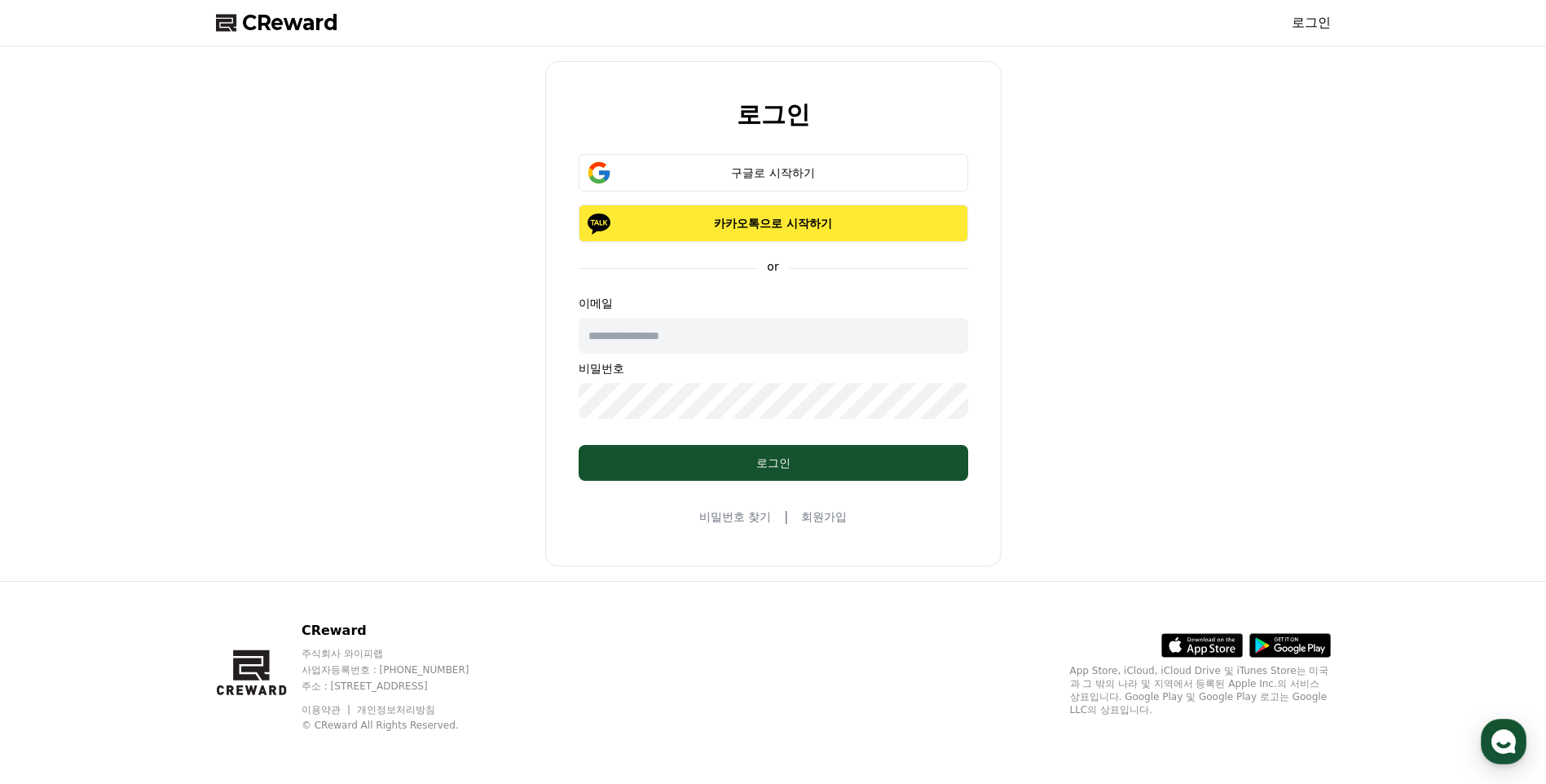
click at [760, 226] on p "카카오톡으로 시작하기" at bounding box center [773, 223] width 342 height 17
